Goal: Check status: Check status

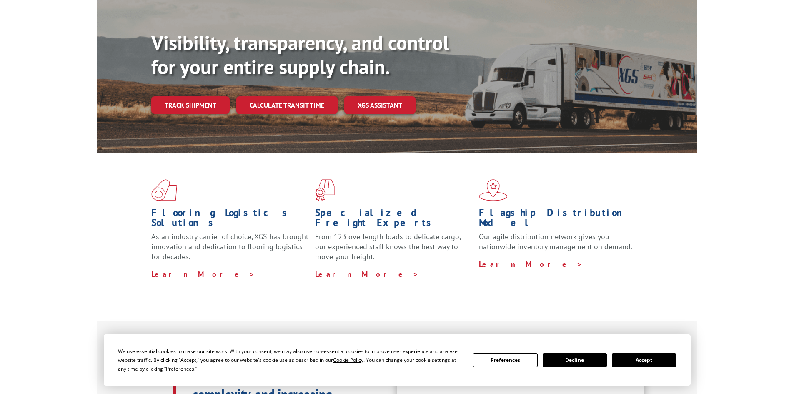
scroll to position [82, 0]
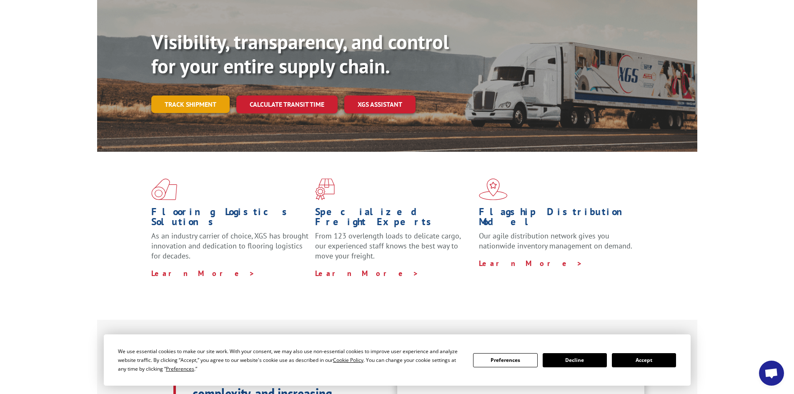
click at [186, 95] on link "Track shipment" at bounding box center [190, 103] width 78 height 17
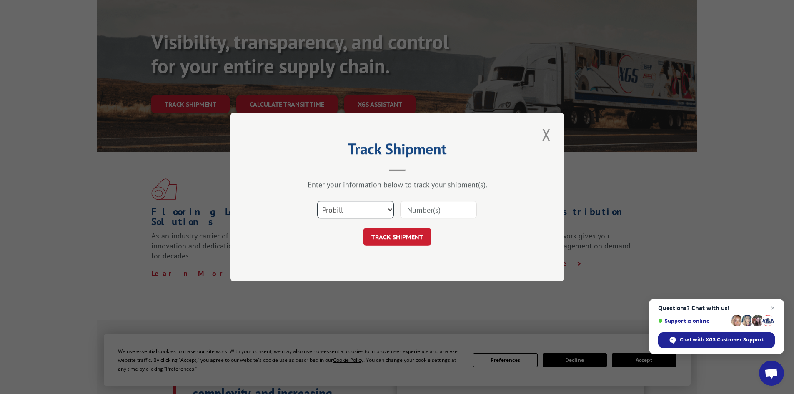
click at [367, 205] on select "Select category... Probill BOL PO" at bounding box center [355, 209] width 77 height 17
select select "bol"
click at [317, 201] on select "Select category... Probill BOL PO" at bounding box center [355, 209] width 77 height 17
click at [445, 211] on input at bounding box center [438, 209] width 77 height 17
paste input "5950586"
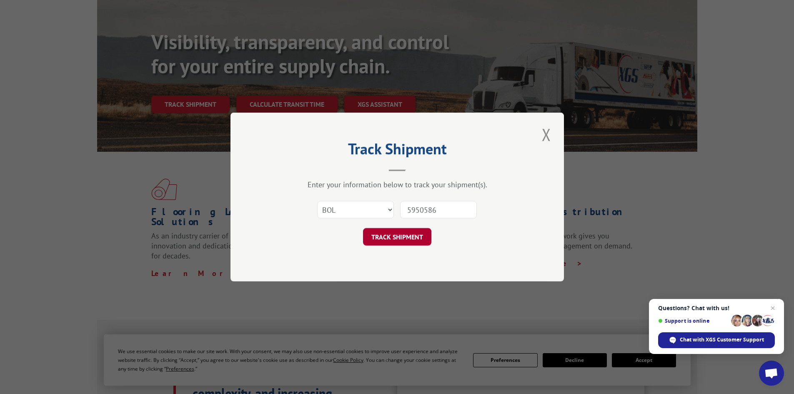
type input "5950586"
click at [399, 236] on button "TRACK SHIPMENT" at bounding box center [397, 236] width 68 height 17
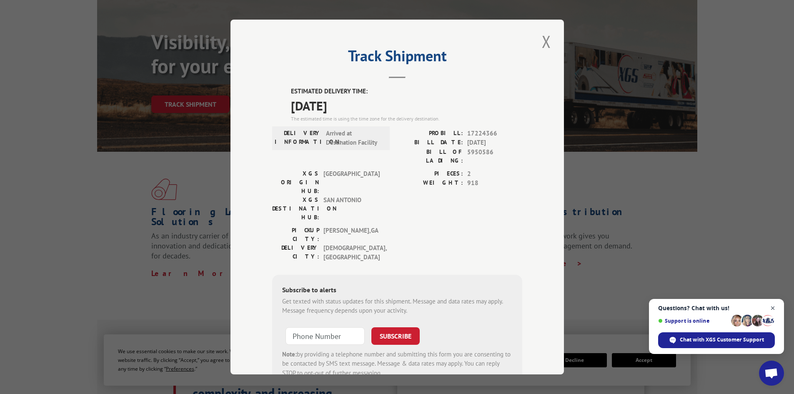
click at [774, 307] on span "Open chat" at bounding box center [772, 308] width 10 height 10
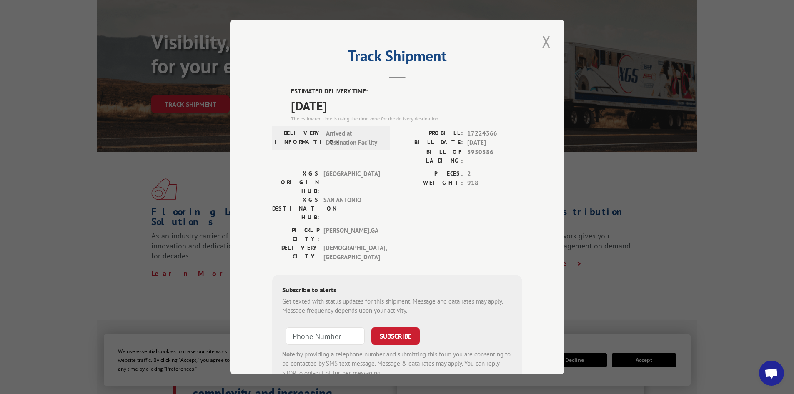
click at [545, 39] on button "Close modal" at bounding box center [546, 41] width 14 height 23
